Goal: Information Seeking & Learning: Learn about a topic

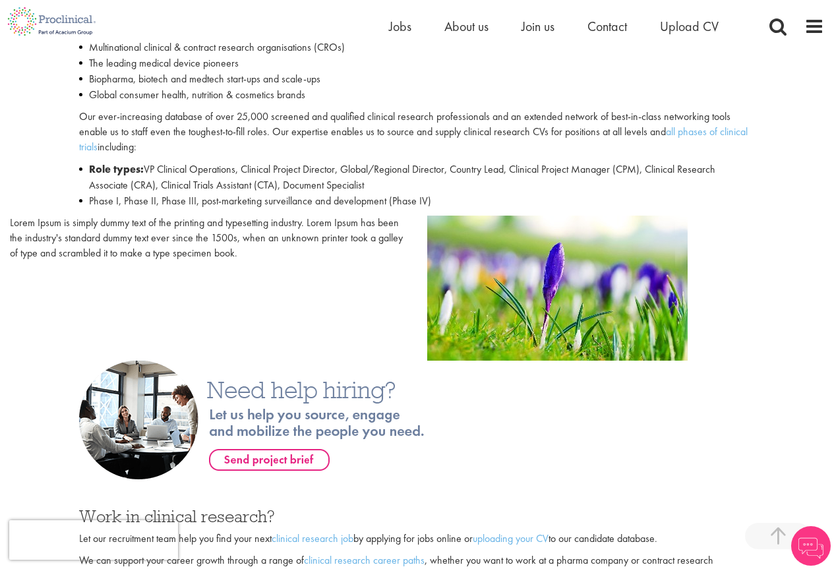
scroll to position [791, 0]
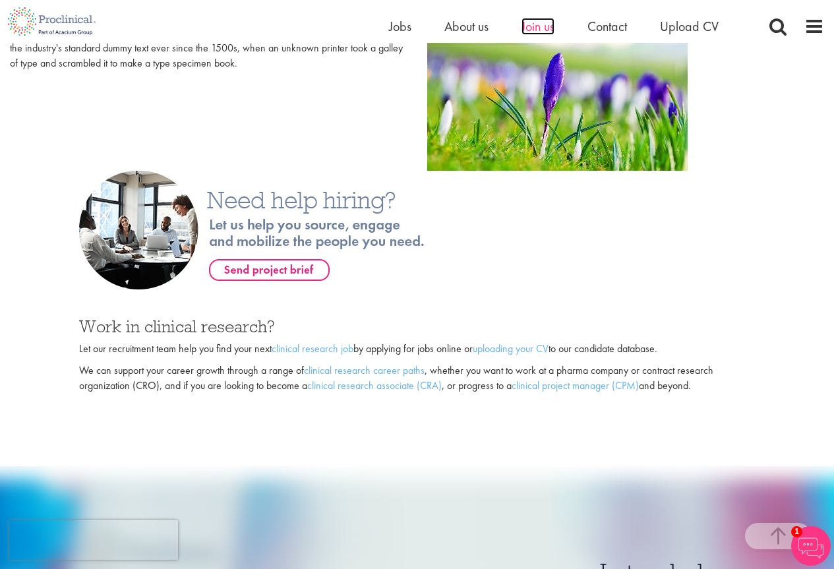
click at [539, 28] on span "Join us" at bounding box center [538, 26] width 33 height 17
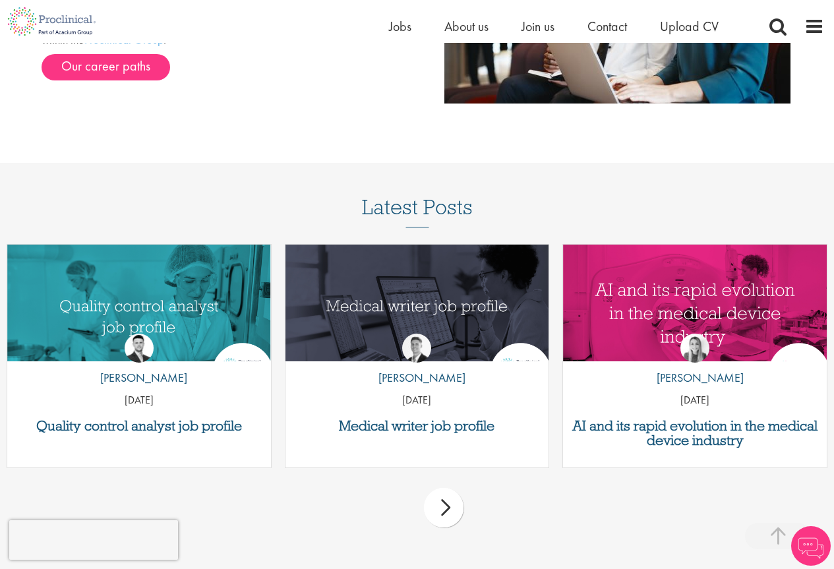
scroll to position [1517, 0]
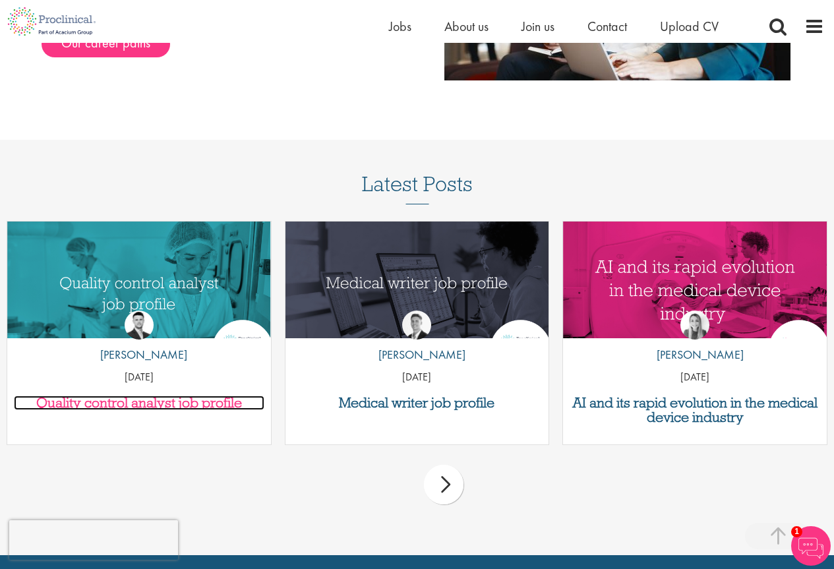
click at [200, 398] on h3 "Quality control analyst job profile" at bounding box center [139, 403] width 251 height 15
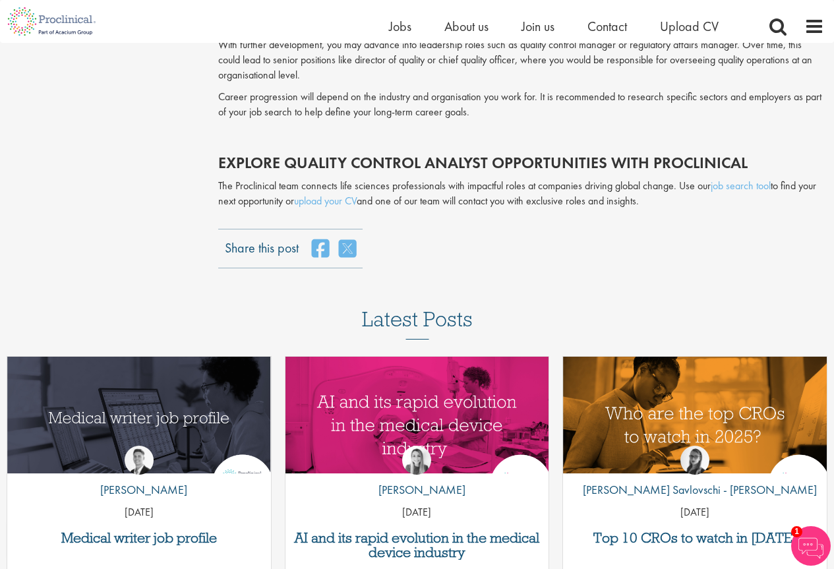
scroll to position [2836, 0]
